Goal: Task Accomplishment & Management: Manage account settings

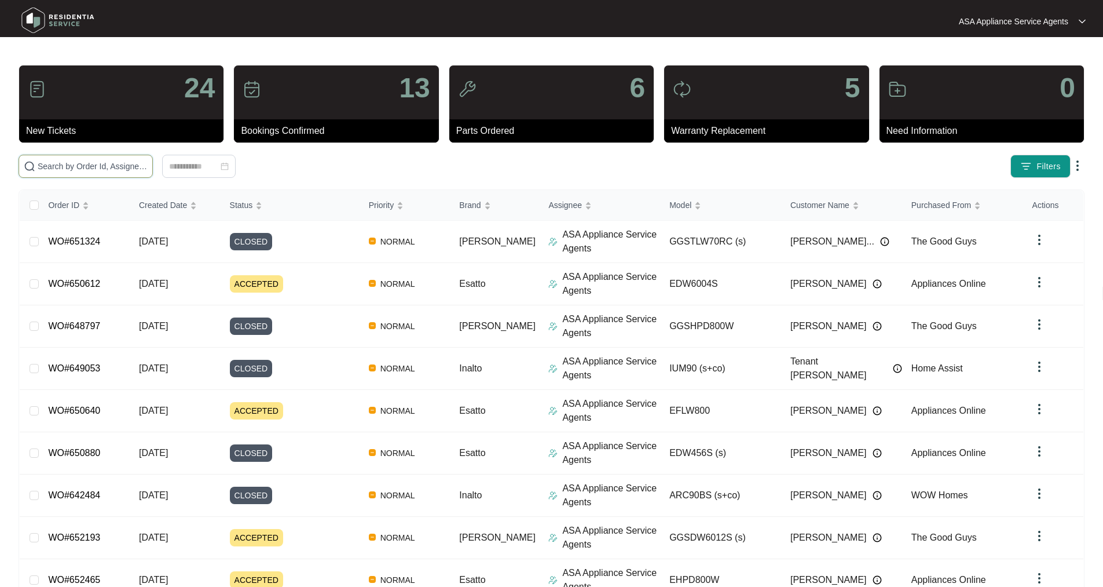
click at [106, 160] on input "text" at bounding box center [93, 166] width 110 height 13
paste input "WO#649819"
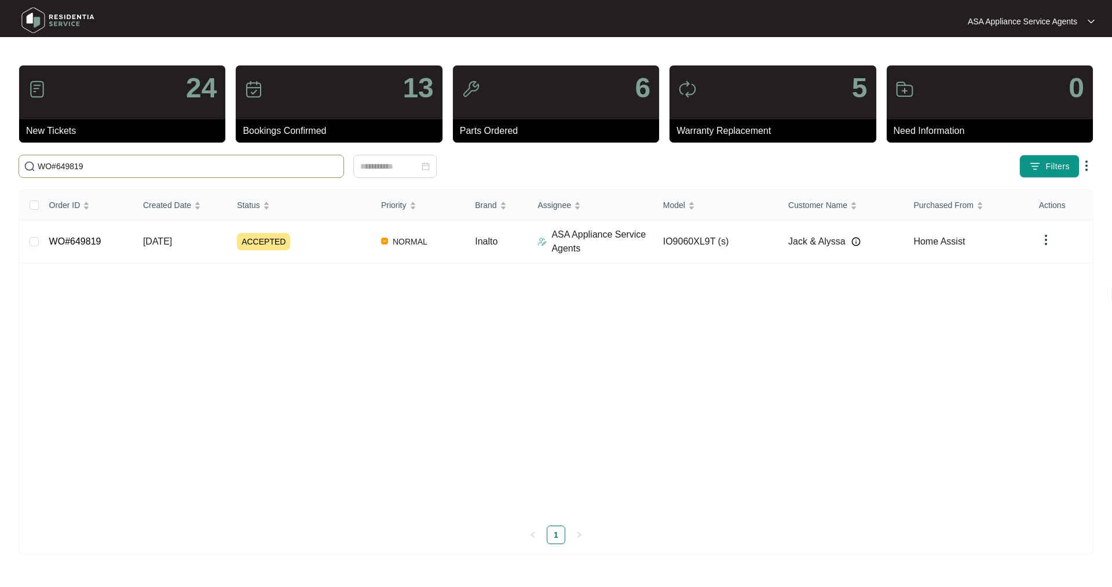
type input "WO#649819"
click at [105, 246] on td "WO#649819" at bounding box center [87, 242] width 94 height 42
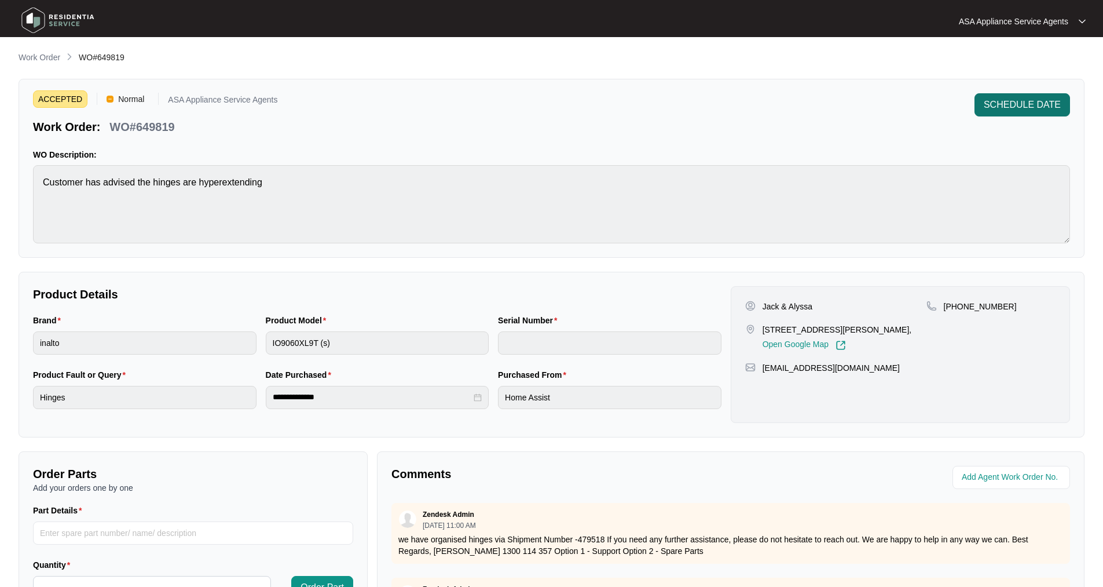
click at [1002, 104] on span "SCHEDULE DATE" at bounding box center [1022, 105] width 77 height 14
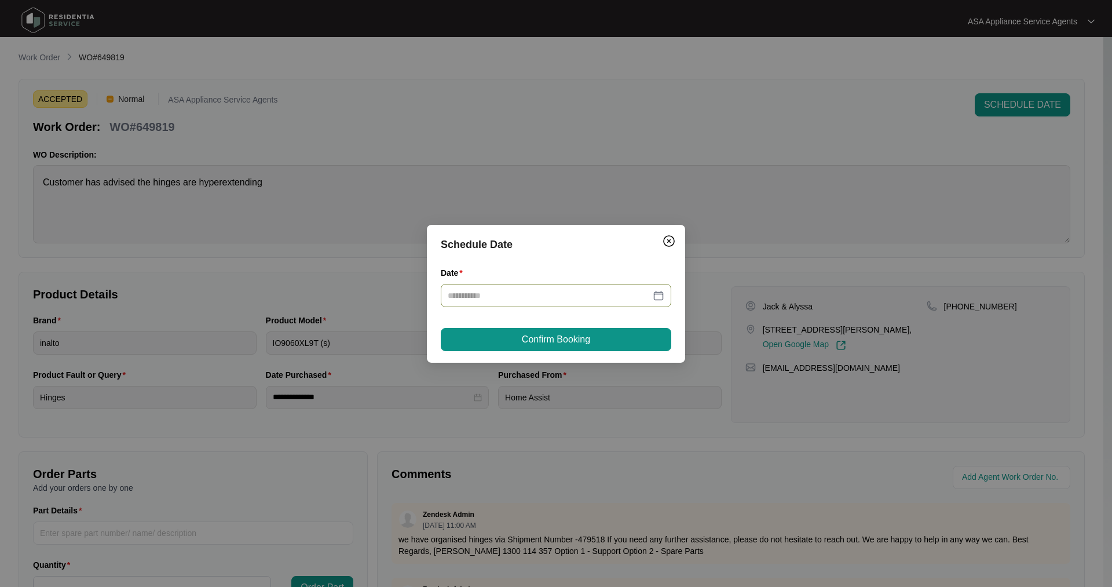
click at [656, 296] on div at bounding box center [556, 295] width 217 height 13
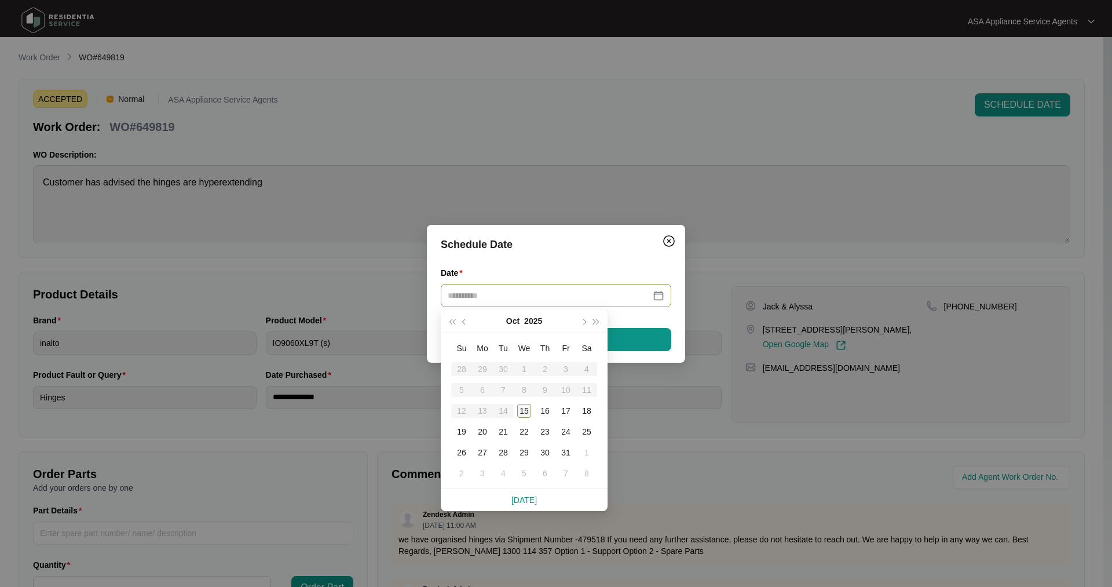
click at [524, 410] on div "15" at bounding box center [524, 411] width 14 height 14
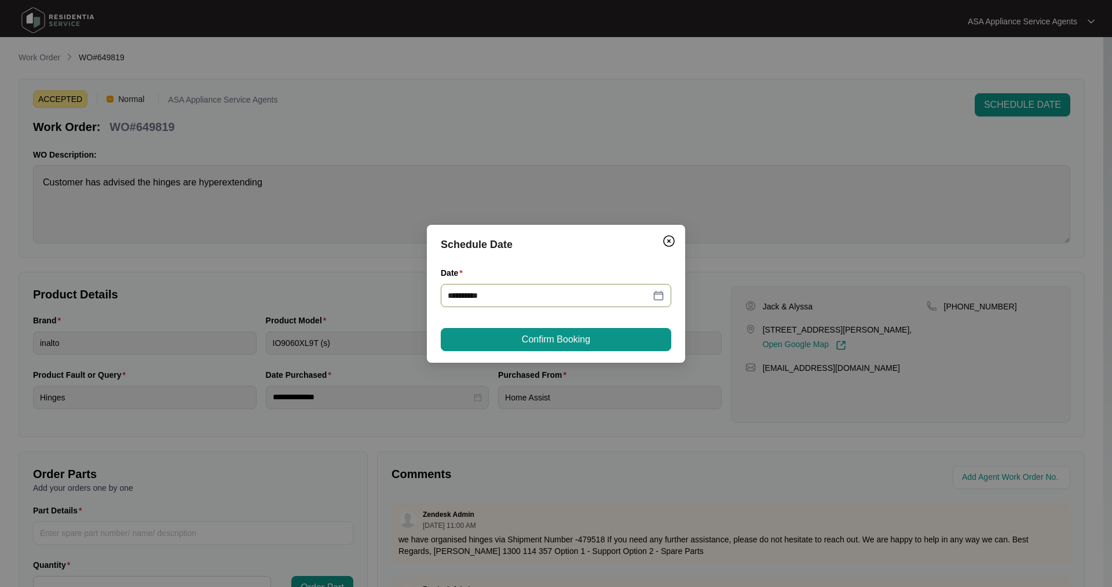
type input "**********"
click at [637, 342] on button "Confirm Booking" at bounding box center [556, 339] width 230 height 23
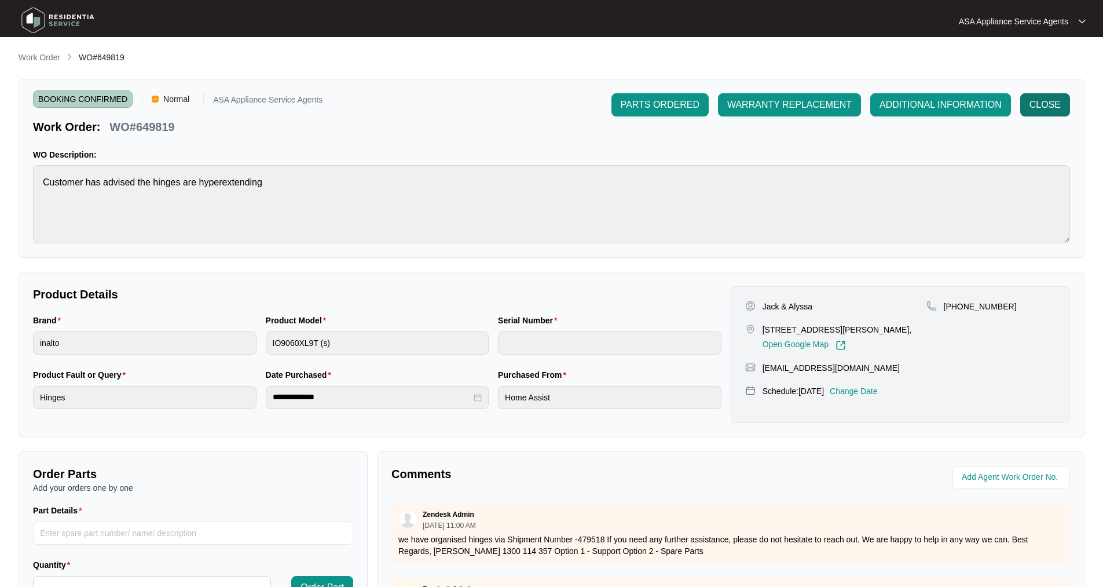
click at [1057, 102] on span "CLOSE" at bounding box center [1044, 105] width 31 height 14
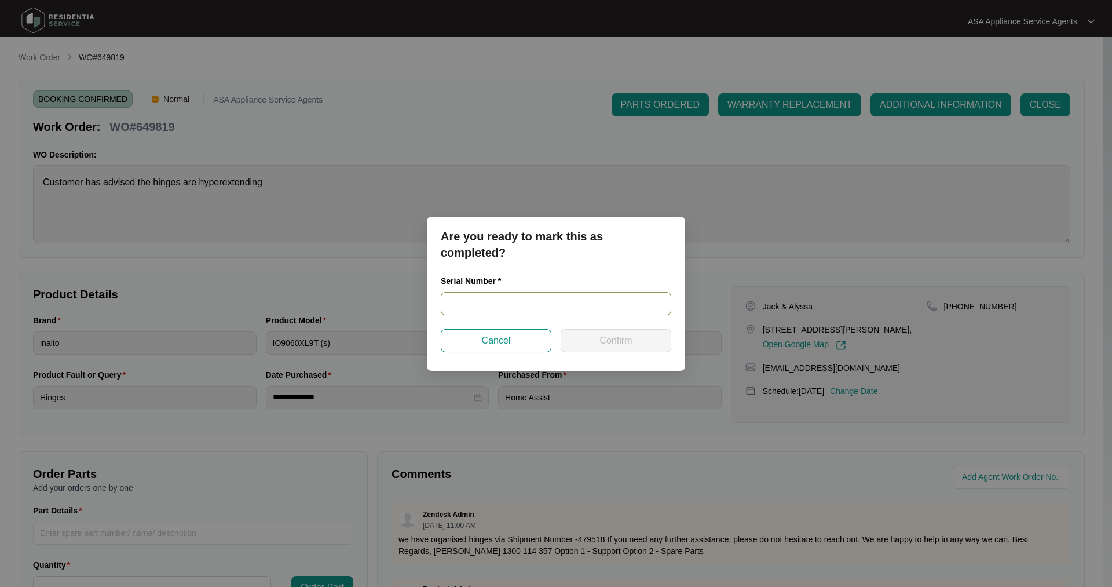
drag, startPoint x: 478, startPoint y: 310, endPoint x: 482, endPoint y: 304, distance: 7.5
click at [478, 310] on input "text" at bounding box center [556, 303] width 230 height 23
paste input "900012832405000124"
type input "900012832405000124"
click at [620, 335] on span "Confirm" at bounding box center [615, 341] width 32 height 14
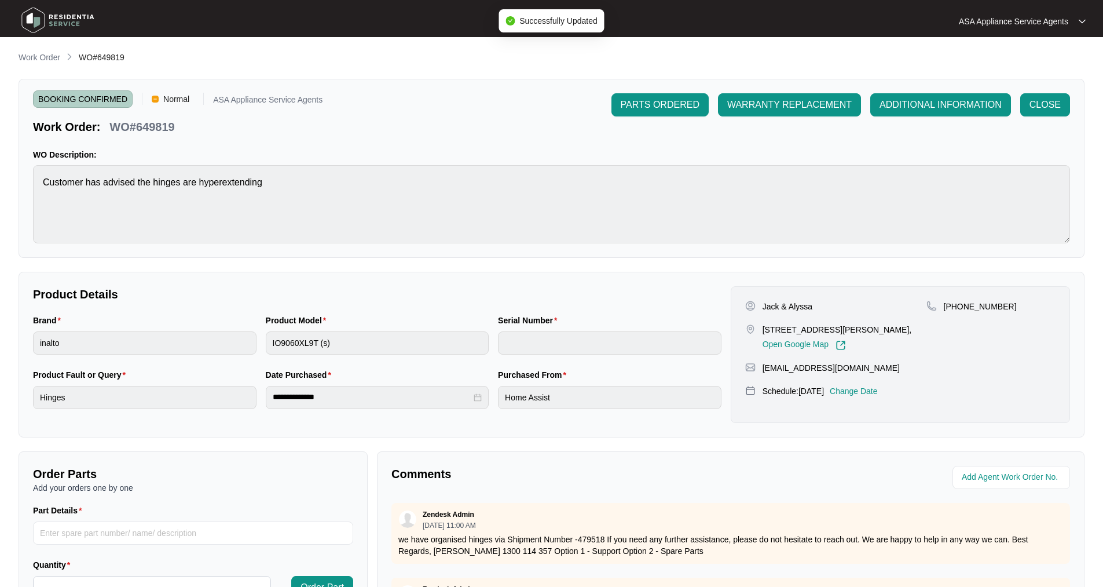
type input "900012832405000124"
